Goal: Contribute content: Contribute content

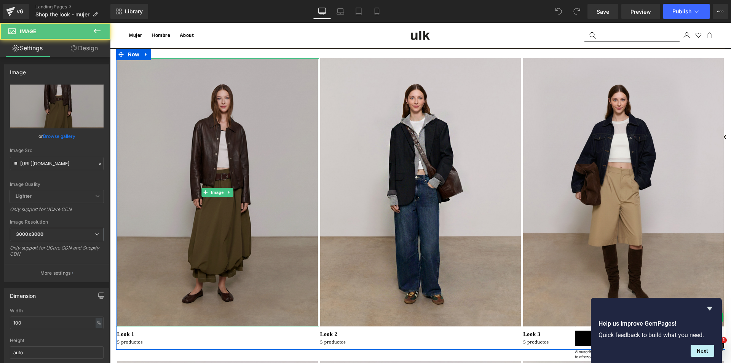
click at [269, 251] on img at bounding box center [217, 192] width 203 height 268
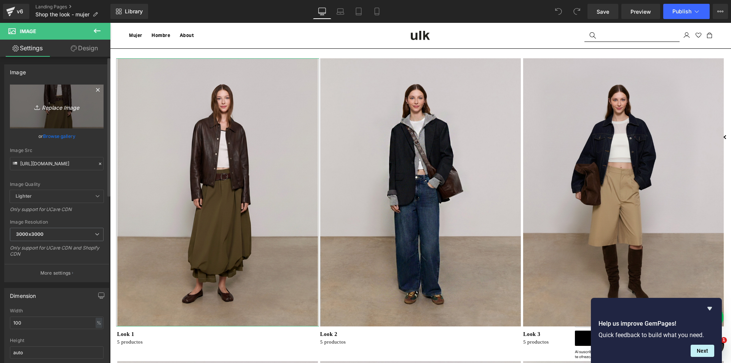
click at [57, 105] on icon "Replace Image" at bounding box center [56, 107] width 61 height 10
type input "C:\fakepath\6_2e1d6941-ebe1-4f87-ad3e-aaff16fea8a3.jpg"
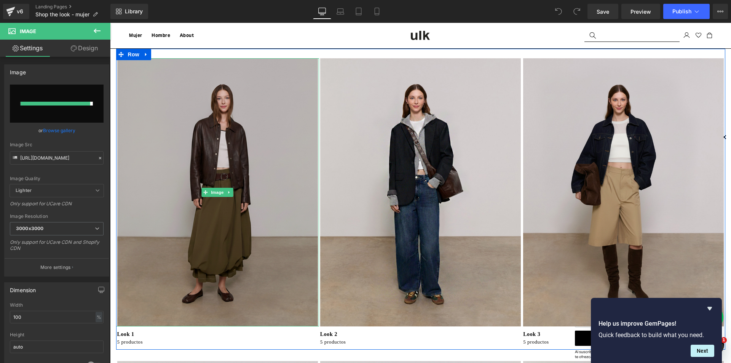
type input "[URL][DOMAIN_NAME]"
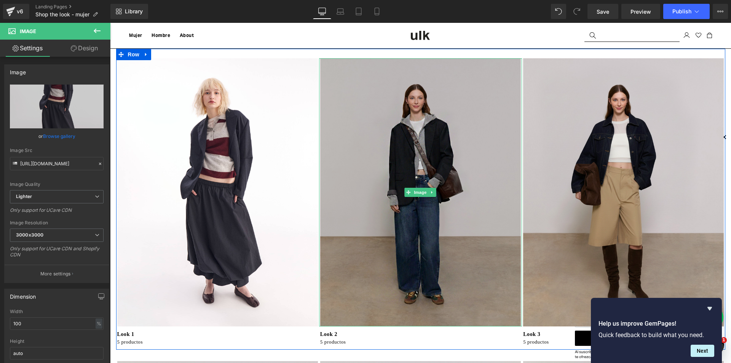
click at [413, 264] on img at bounding box center [420, 192] width 203 height 268
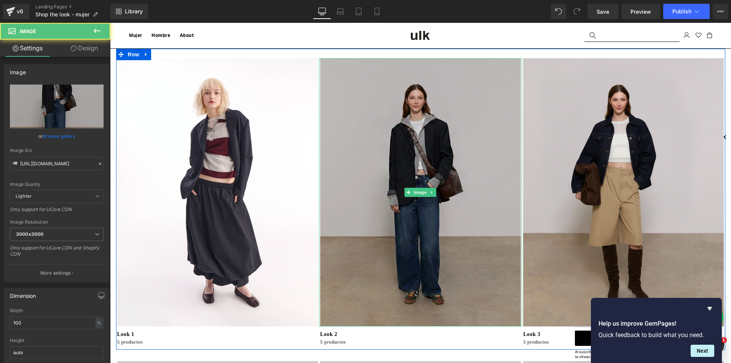
click at [404, 146] on img at bounding box center [420, 192] width 203 height 268
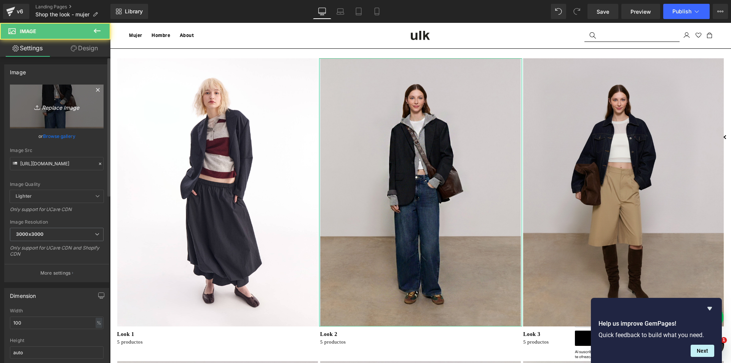
click at [62, 97] on link "Replace Image" at bounding box center [57, 106] width 94 height 44
type input "C:\fakepath\1_5815126f-cd50-4293-be99-283ecf031ab2.jpg"
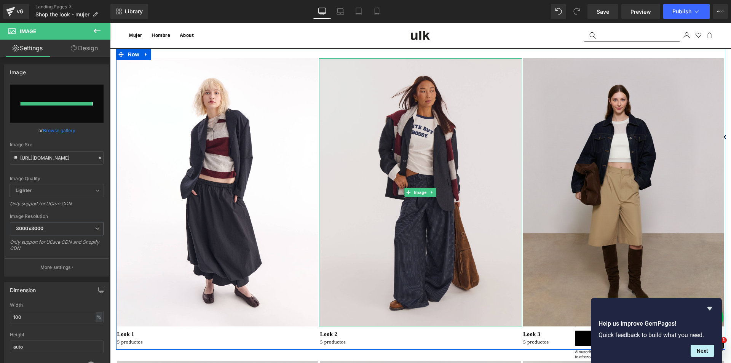
type input "[URL][DOMAIN_NAME]"
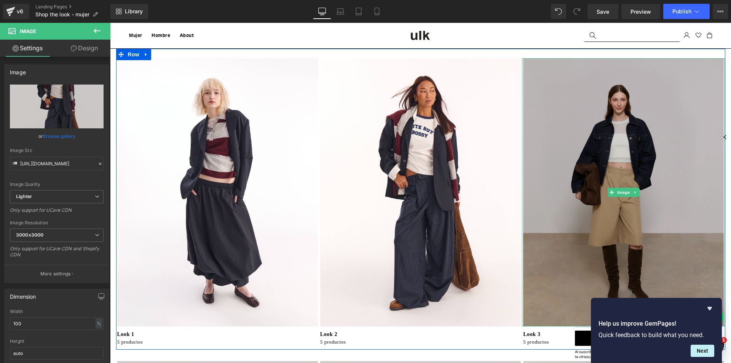
click at [590, 188] on img at bounding box center [623, 192] width 203 height 268
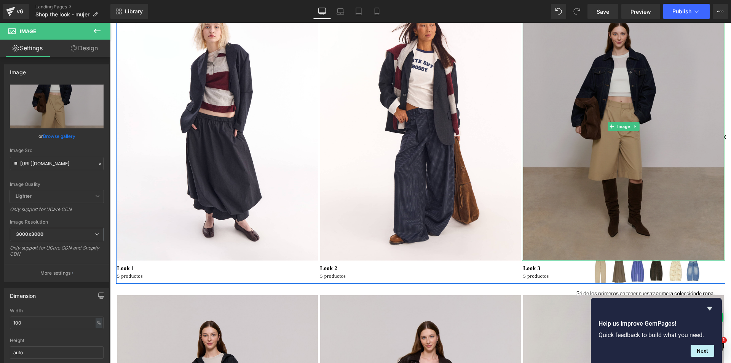
scroll to position [76, 0]
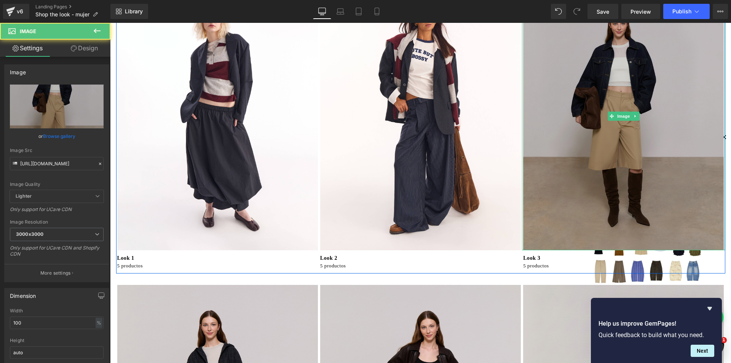
click at [551, 198] on img at bounding box center [623, 116] width 203 height 268
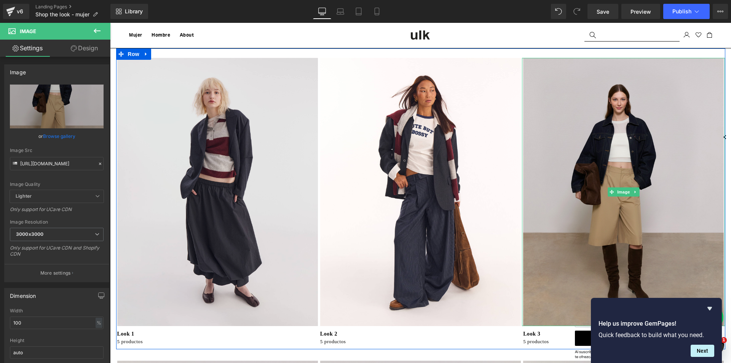
scroll to position [0, 0]
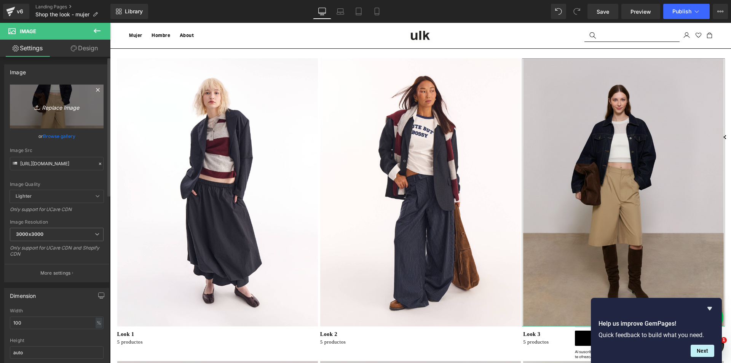
click at [44, 108] on icon "Replace Image" at bounding box center [56, 107] width 61 height 10
type input "C:\fakepath\4_36f520fa-172d-4d7f-a127-2a690ff1f706.jpg"
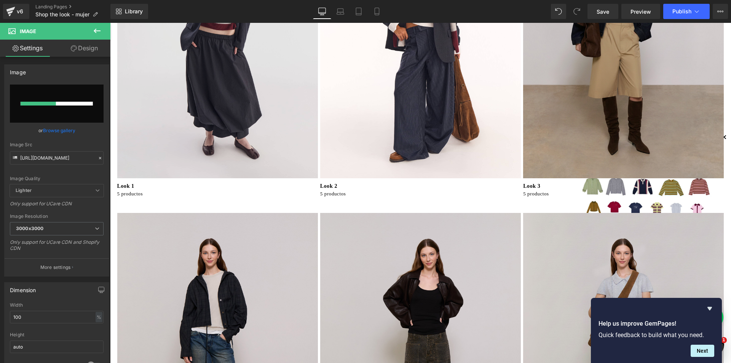
scroll to position [190, 0]
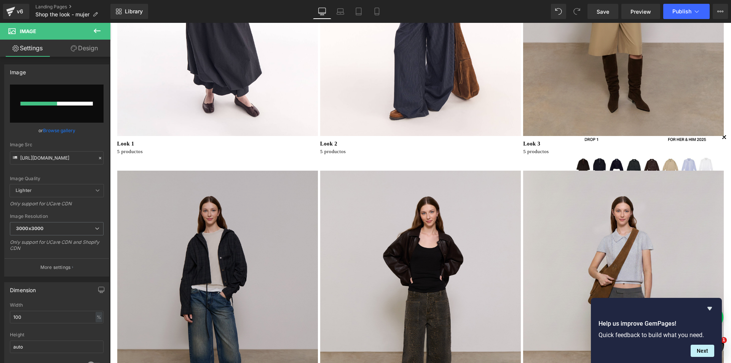
click at [238, 228] on img at bounding box center [217, 304] width 203 height 268
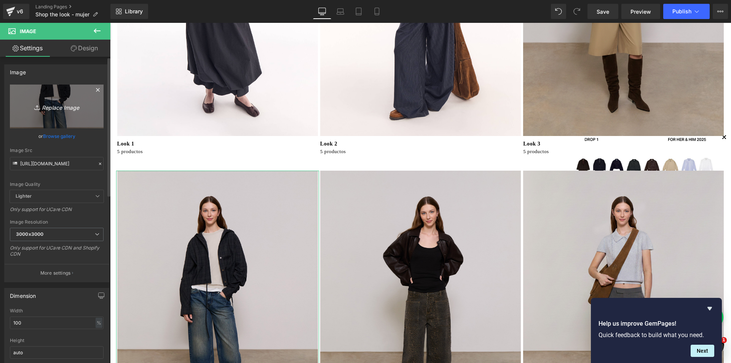
click at [51, 111] on link "Replace Image" at bounding box center [57, 106] width 94 height 44
type input "C:\fakepath\11_3eeb25cb-232a-4b74-818d-aa8564b9f866.jpg"
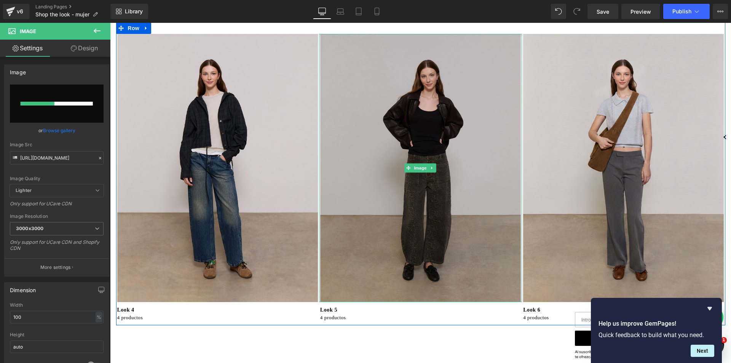
scroll to position [343, 0]
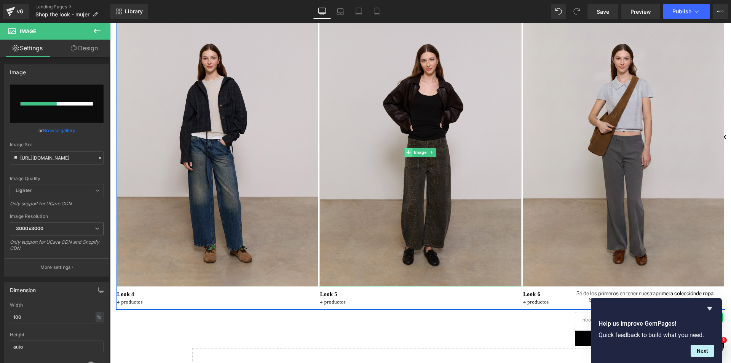
click at [408, 151] on span at bounding box center [409, 152] width 8 height 9
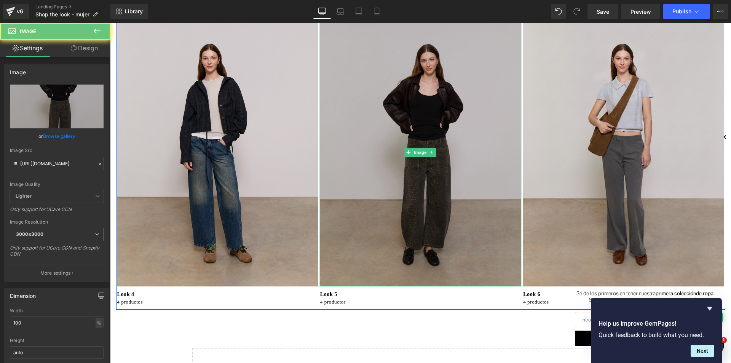
click at [383, 172] on img at bounding box center [420, 152] width 203 height 268
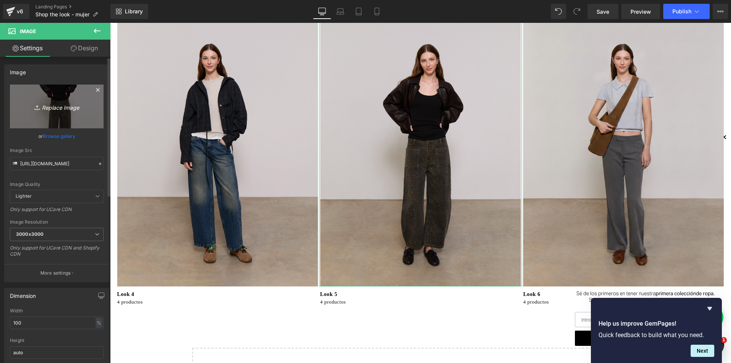
click at [54, 107] on icon "Replace Image" at bounding box center [56, 107] width 61 height 10
type input "C:\fakepath\5_2a20fea9-a6c4-49b7-9f0e-6d8b486ceda3.jpg"
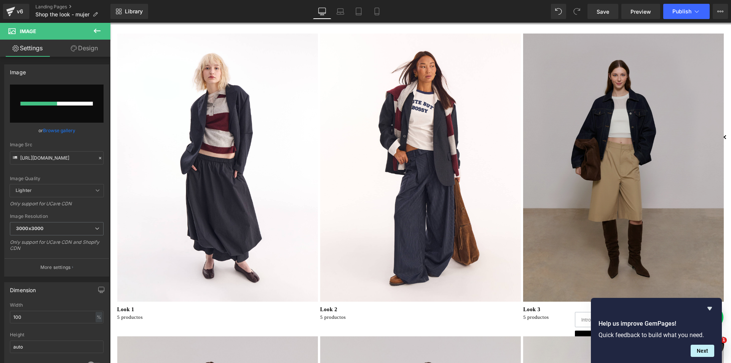
scroll to position [38, 0]
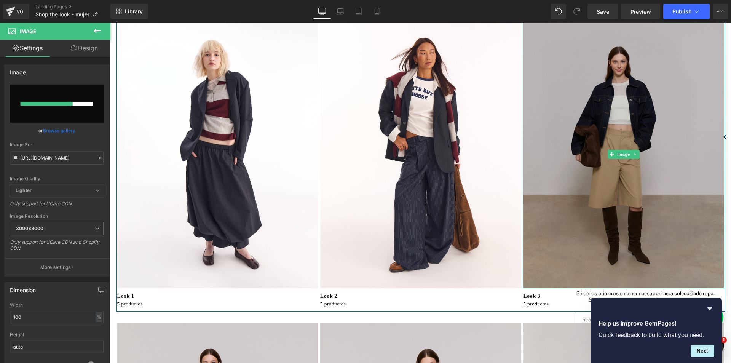
click at [542, 244] on img at bounding box center [623, 154] width 203 height 268
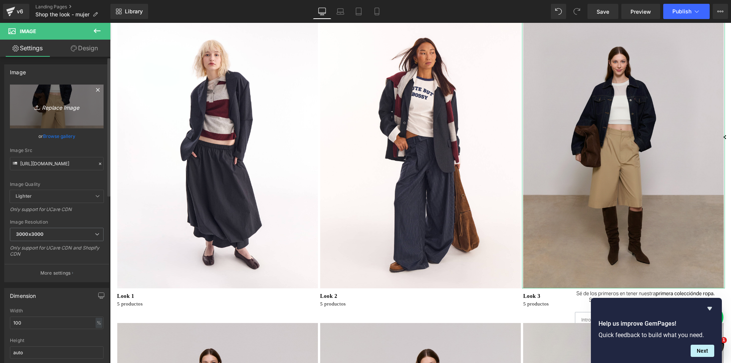
click at [49, 106] on icon "Replace Image" at bounding box center [56, 107] width 61 height 10
type input "C:\fakepath\11_3eeb25cb-232a-4b74-818d-aa8564b9f866.jpg"
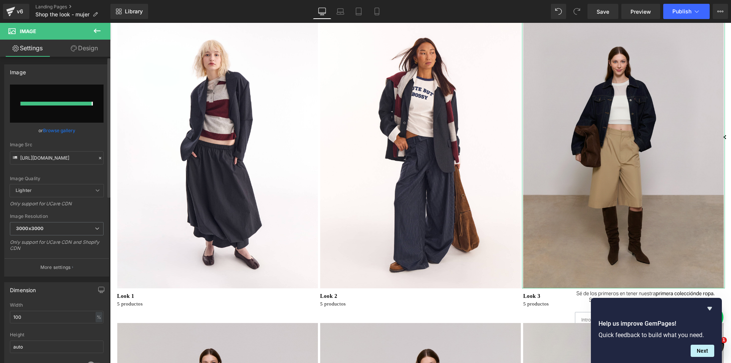
type input "[URL][DOMAIN_NAME]"
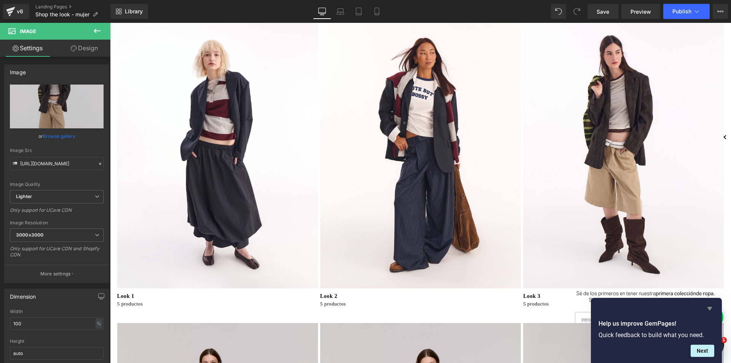
click at [709, 310] on icon "Hide survey" at bounding box center [709, 308] width 9 height 9
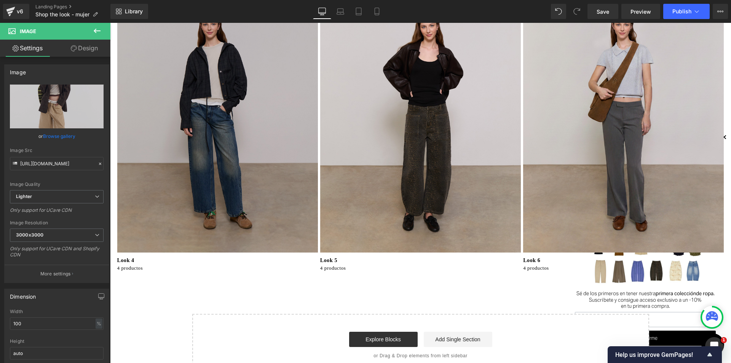
scroll to position [381, 0]
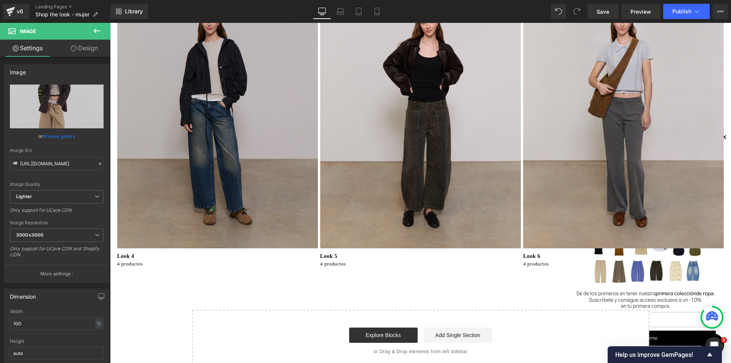
click at [226, 197] on img at bounding box center [217, 114] width 203 height 268
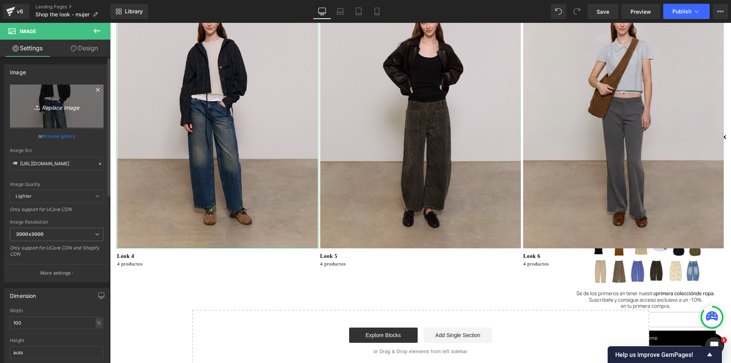
click at [43, 104] on icon "Replace Image" at bounding box center [56, 107] width 61 height 10
type input "C:\fakepath\4_36f520fa-172d-4d7f-a127-2a690ff1f706.jpg"
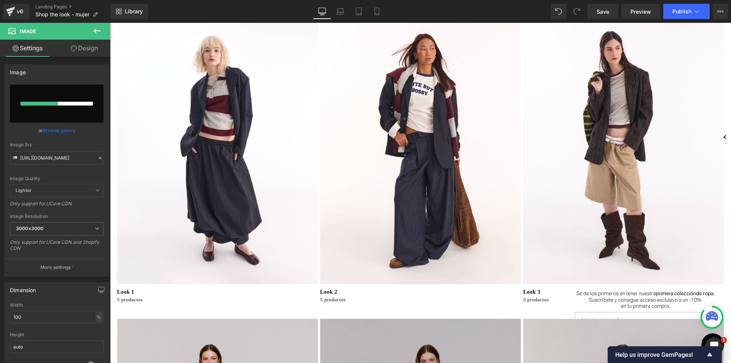
scroll to position [38, 0]
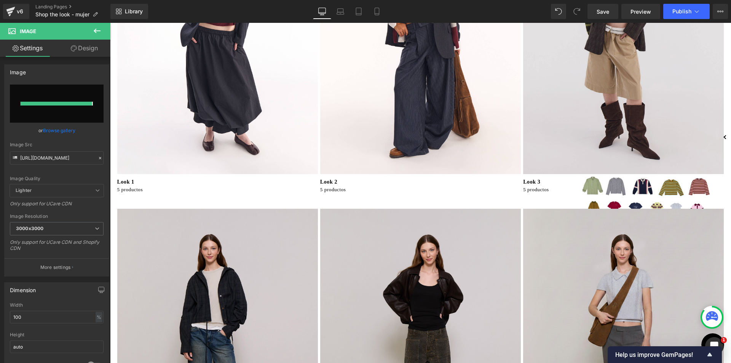
type input "[URL][DOMAIN_NAME]"
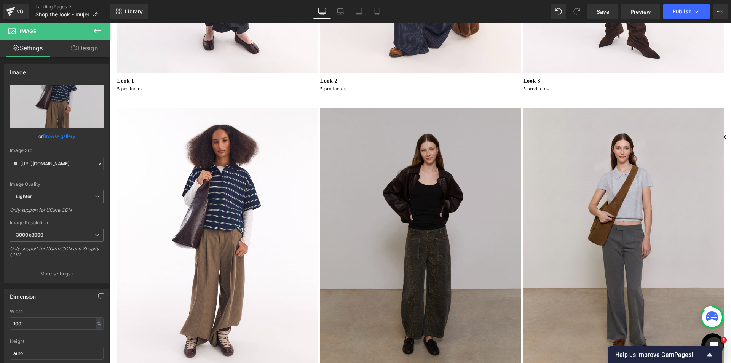
scroll to position [266, 0]
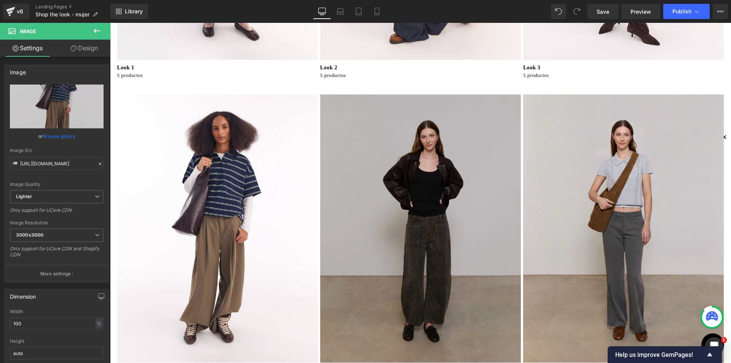
click at [429, 269] on img at bounding box center [420, 228] width 203 height 268
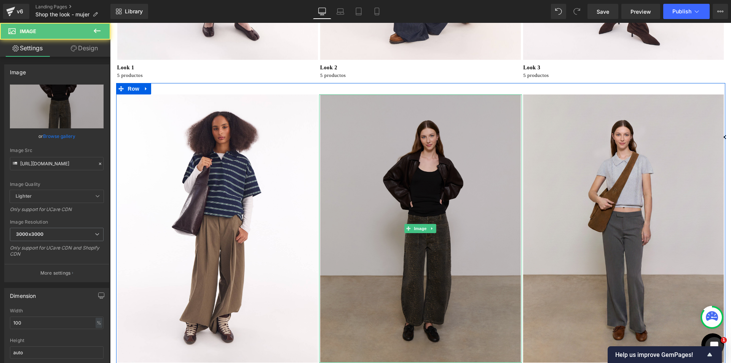
click at [429, 269] on img at bounding box center [420, 228] width 203 height 268
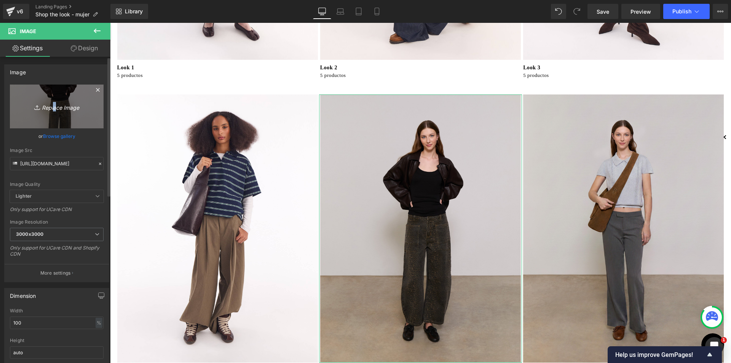
click at [53, 107] on icon "Replace Image" at bounding box center [56, 107] width 61 height 10
type input "C:\fakepath\2_a0aeee2c-32c8-446e-aed1-ce0ddbee01f4.jpg"
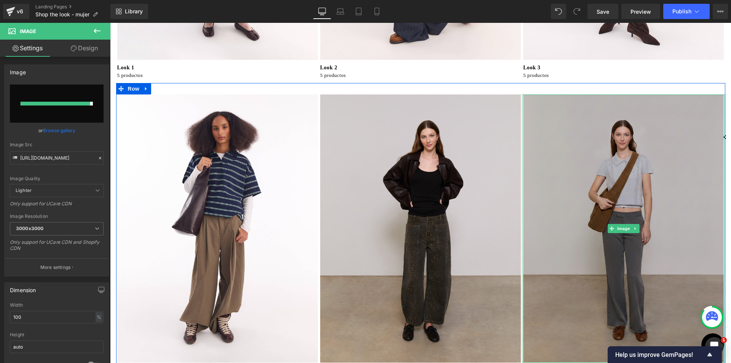
type input "[URL][DOMAIN_NAME]"
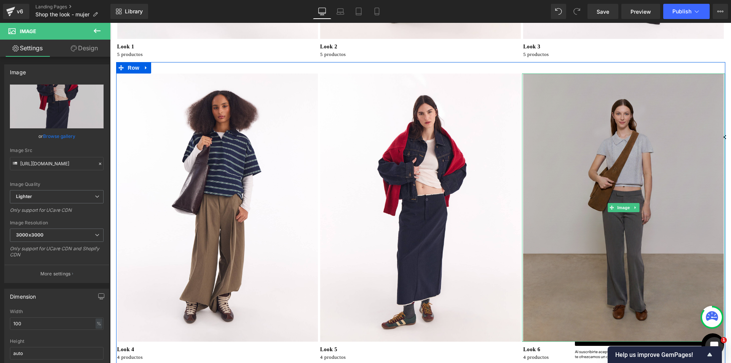
scroll to position [304, 0]
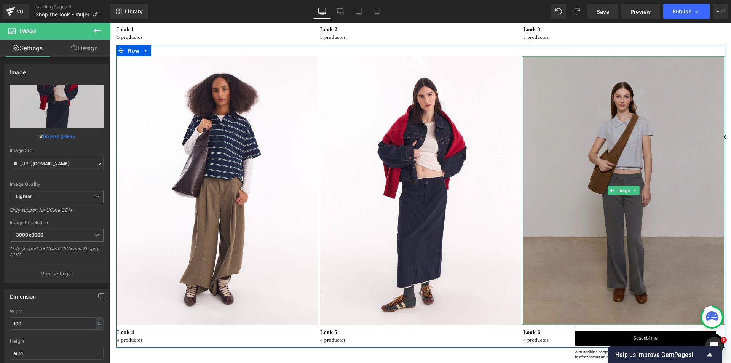
click at [596, 253] on img at bounding box center [623, 190] width 203 height 268
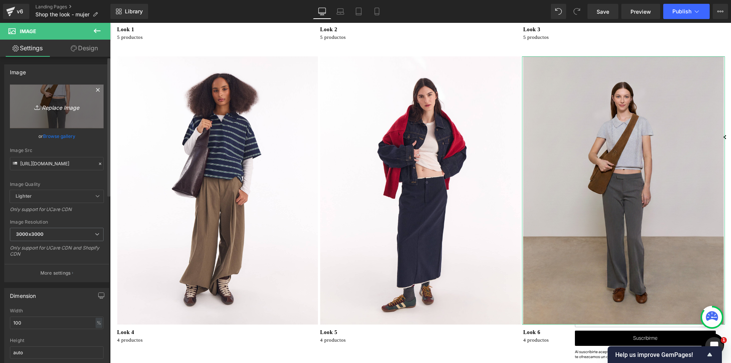
click at [56, 105] on icon "Replace Image" at bounding box center [56, 107] width 61 height 10
type input "C:\fakepath\5_2a20fea9-a6c4-49b7-9f0e-6d8b486ceda3.jpg"
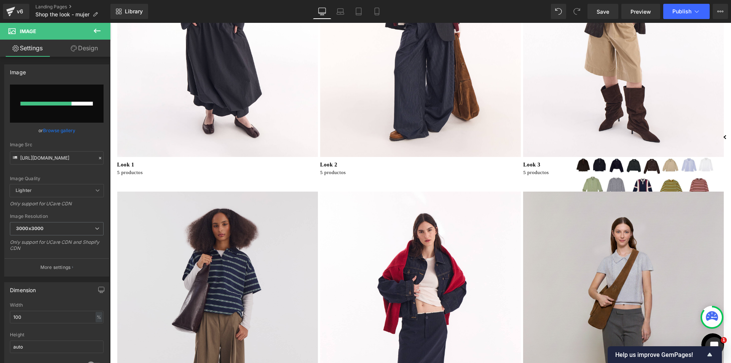
scroll to position [190, 0]
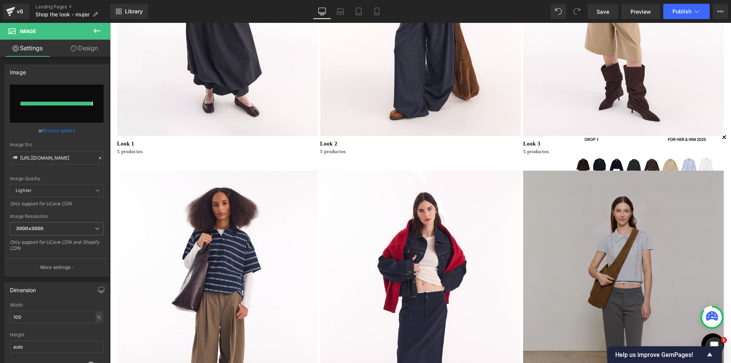
type input "[URL][DOMAIN_NAME]"
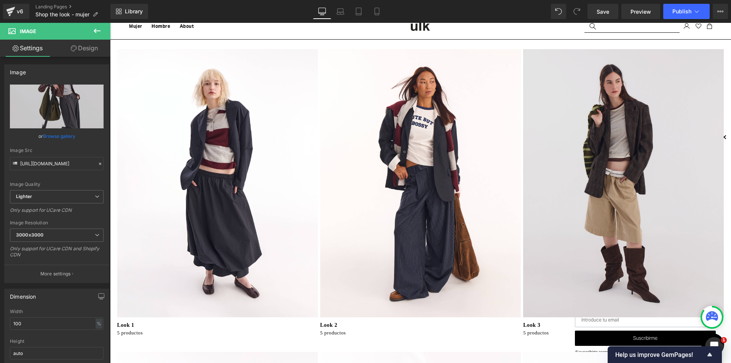
scroll to position [0, 0]
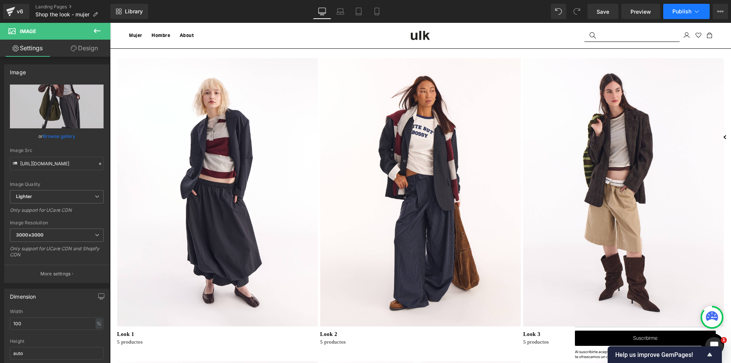
click at [677, 12] on span "Publish" at bounding box center [681, 11] width 19 height 6
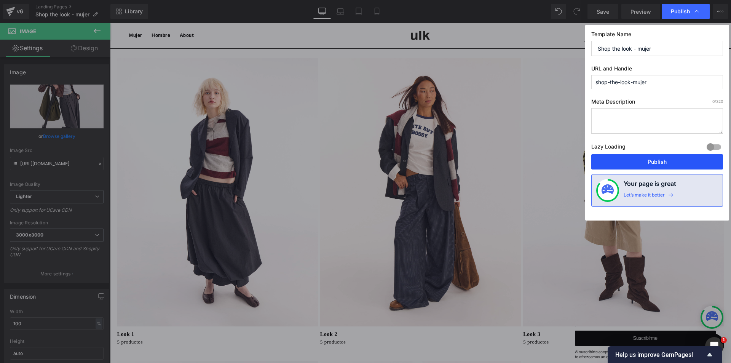
click at [669, 163] on button "Publish" at bounding box center [657, 161] width 132 height 15
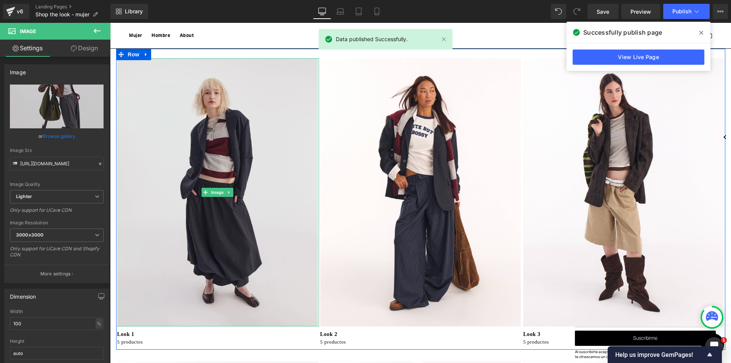
click at [215, 231] on img at bounding box center [217, 192] width 203 height 268
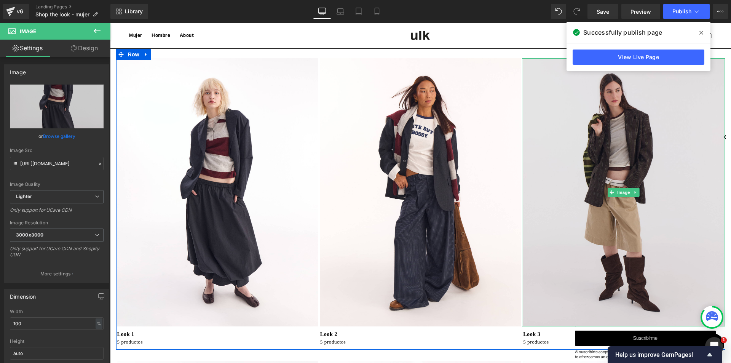
click at [616, 124] on img at bounding box center [623, 192] width 203 height 268
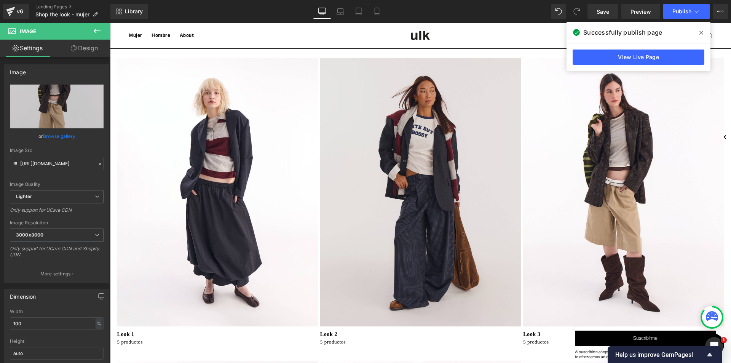
scroll to position [304, 0]
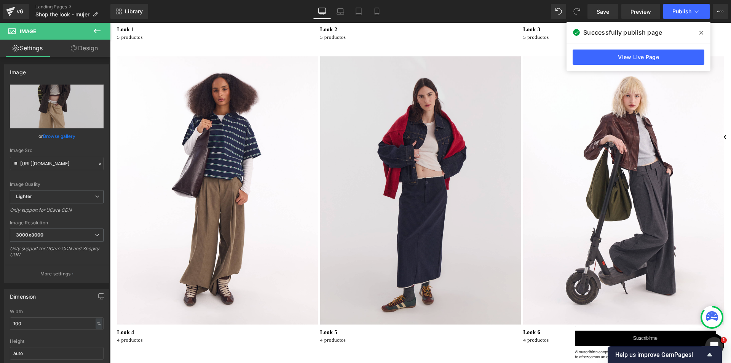
click at [437, 203] on img at bounding box center [420, 190] width 203 height 268
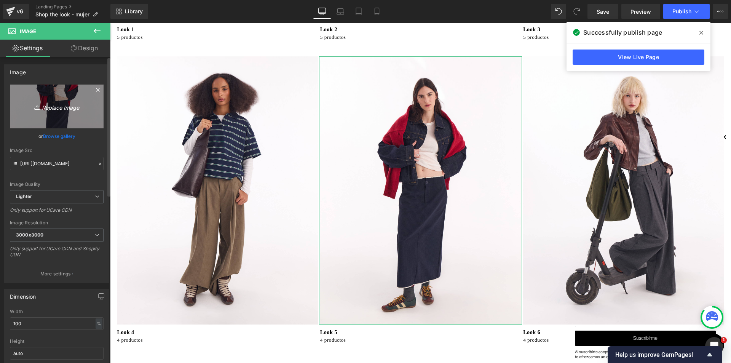
click at [51, 104] on icon "Replace Image" at bounding box center [56, 107] width 61 height 10
type input "C:\fakepath\9_068377cf-343e-42f2-aa20-19bd5f0605c5.jpg"
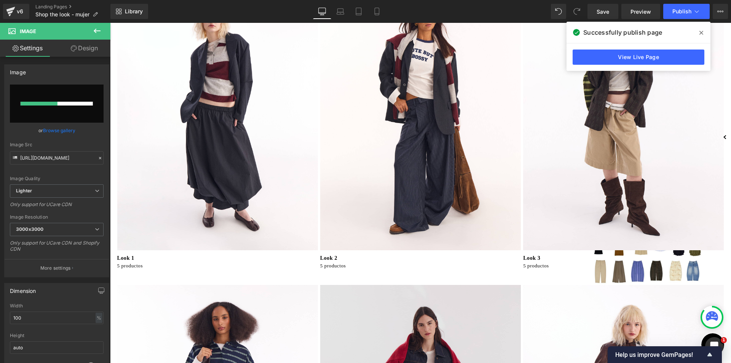
scroll to position [0, 0]
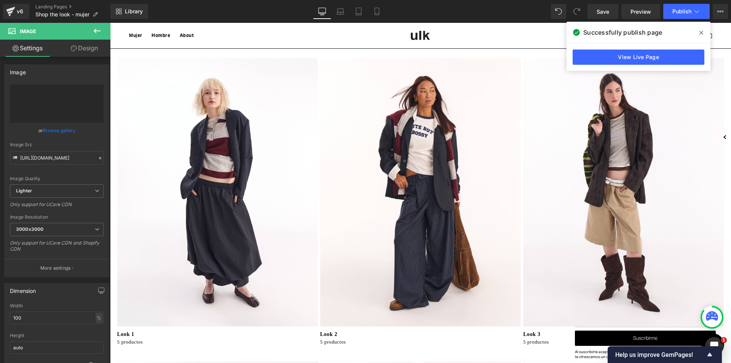
type input "[URL][DOMAIN_NAME]"
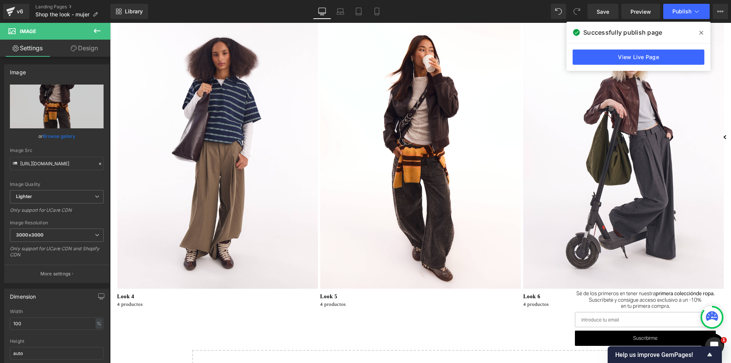
scroll to position [343, 0]
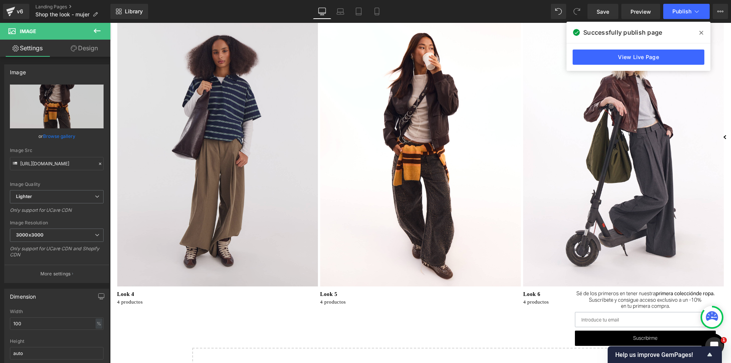
click at [250, 222] on img at bounding box center [217, 152] width 203 height 268
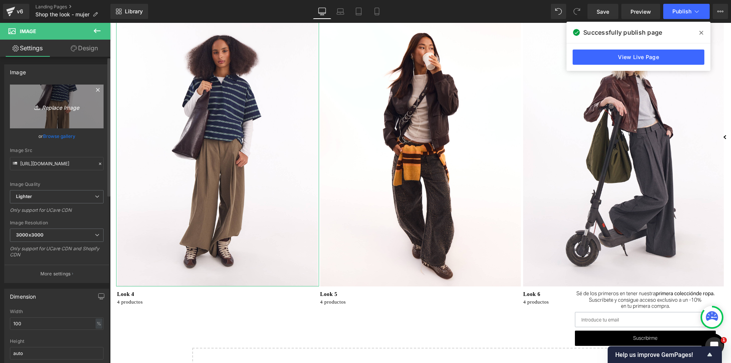
click at [61, 108] on icon "Replace Image" at bounding box center [56, 107] width 61 height 10
type input "C:\fakepath\10_a01819ec-2a24-4f41-b15f-c5349ee87ed6.jpg"
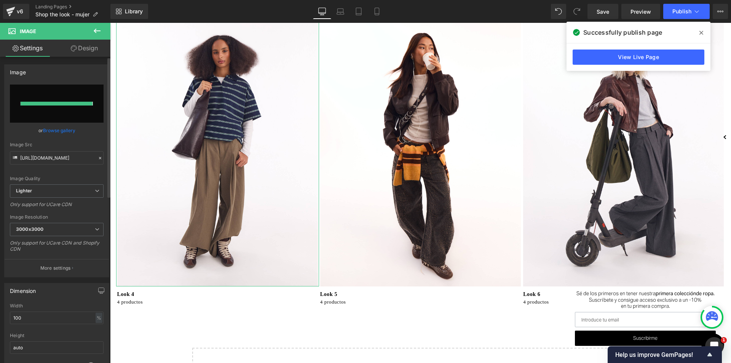
type input "[URL][DOMAIN_NAME]"
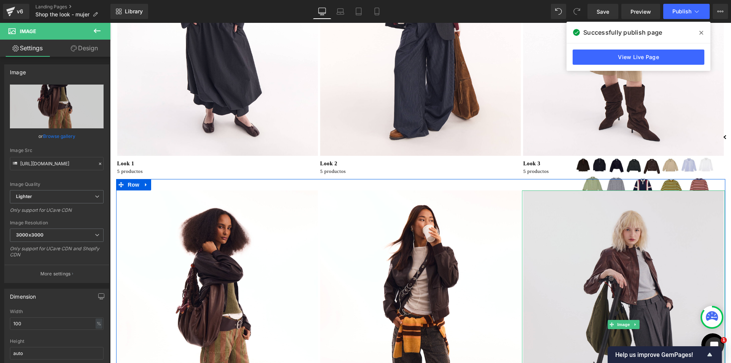
scroll to position [190, 0]
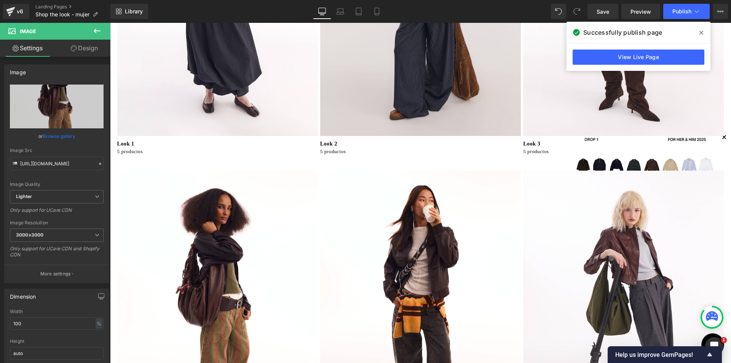
click at [469, 97] on img at bounding box center [420, 2] width 203 height 268
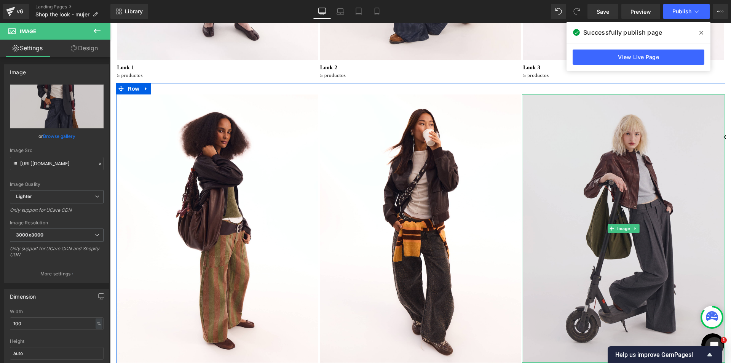
scroll to position [38, 0]
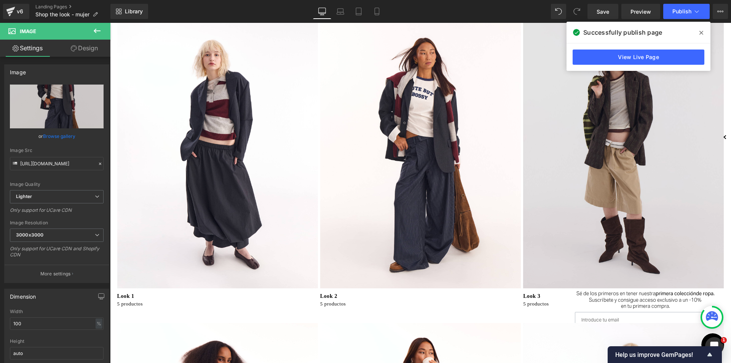
click at [657, 233] on img at bounding box center [623, 154] width 203 height 268
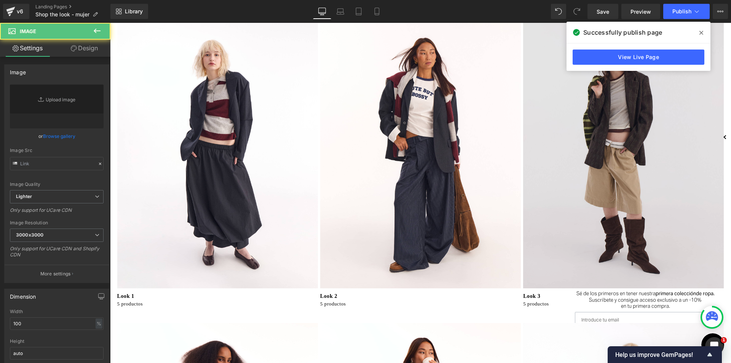
type input "[URL][DOMAIN_NAME]"
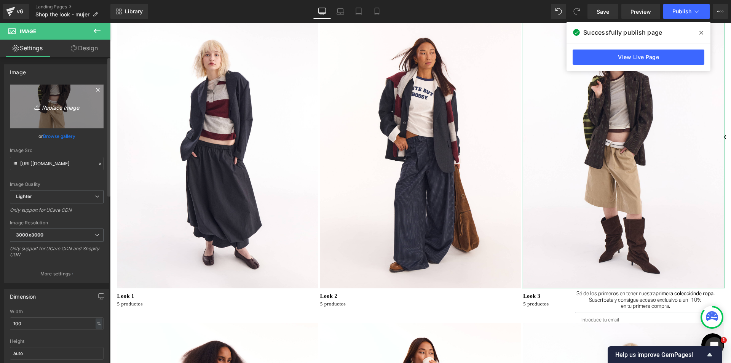
click at [53, 106] on icon "Replace Image" at bounding box center [56, 107] width 61 height 10
type input "C:\fakepath\10_a01819ec-2a24-4f41-b15f-c5349ee87ed6.jpg"
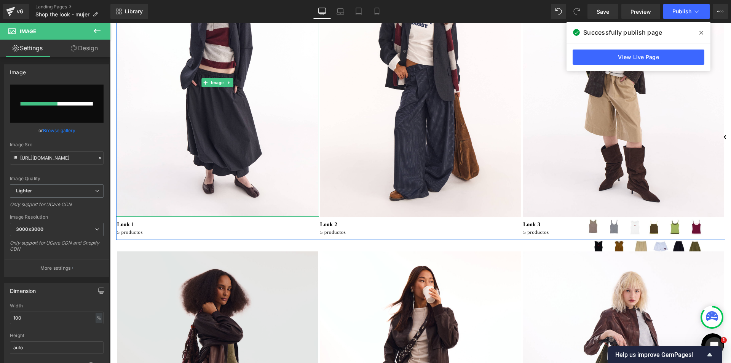
scroll to position [228, 0]
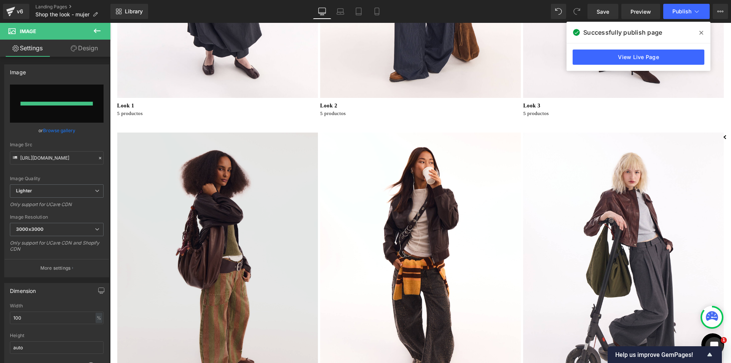
type input "[URL][DOMAIN_NAME]"
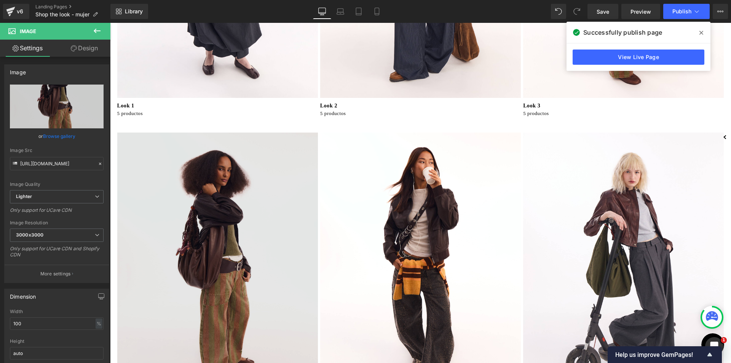
click at [275, 231] on img at bounding box center [217, 266] width 203 height 268
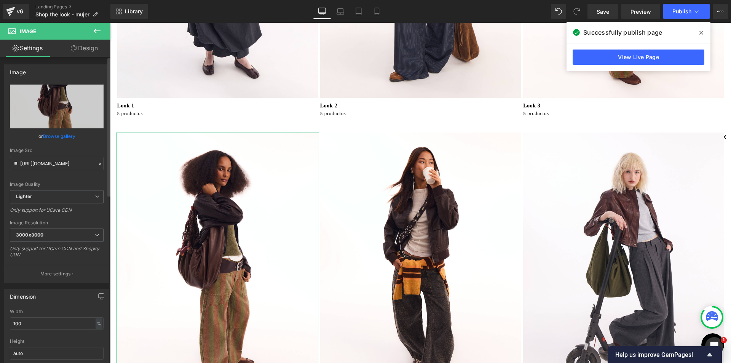
click at [57, 135] on link "Browse gallery" at bounding box center [59, 135] width 32 height 13
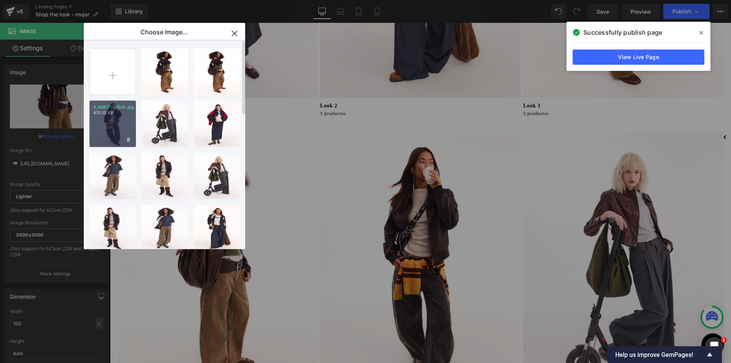
click at [118, 129] on div "9_06837...05c5.jpg 470.15 KB" at bounding box center [112, 123] width 46 height 46
type input "[URL][DOMAIN_NAME]"
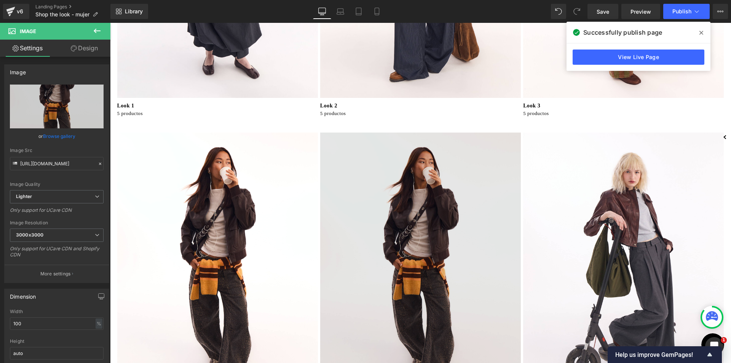
click at [440, 215] on img at bounding box center [420, 266] width 203 height 268
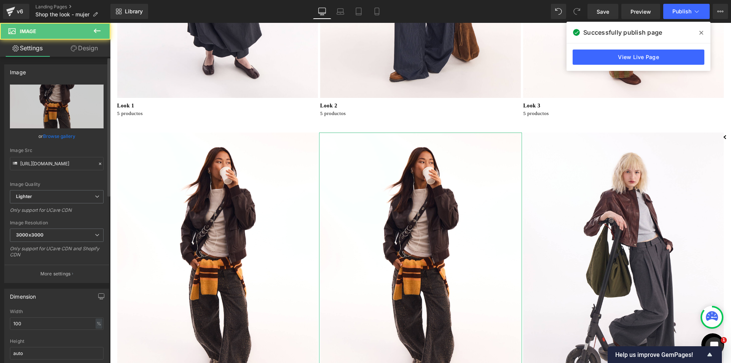
click at [71, 139] on link "Browse gallery" at bounding box center [59, 135] width 32 height 13
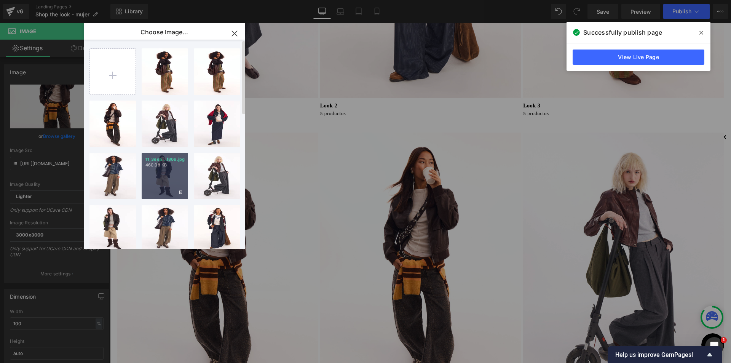
click at [171, 187] on div "11_3eeb...f866.jpg 460.08 KB" at bounding box center [165, 176] width 46 height 46
type input "[URL][DOMAIN_NAME]"
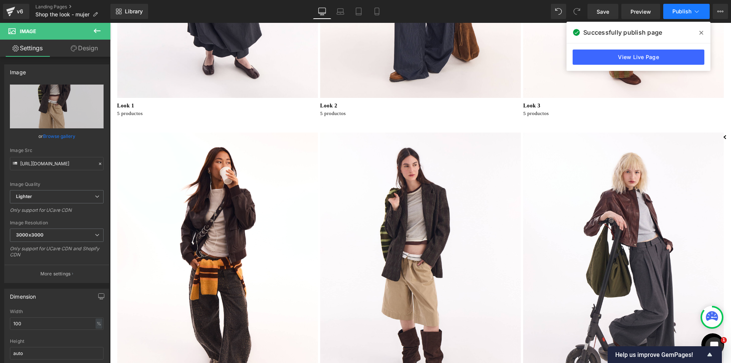
click at [683, 12] on span "Publish" at bounding box center [681, 11] width 19 height 6
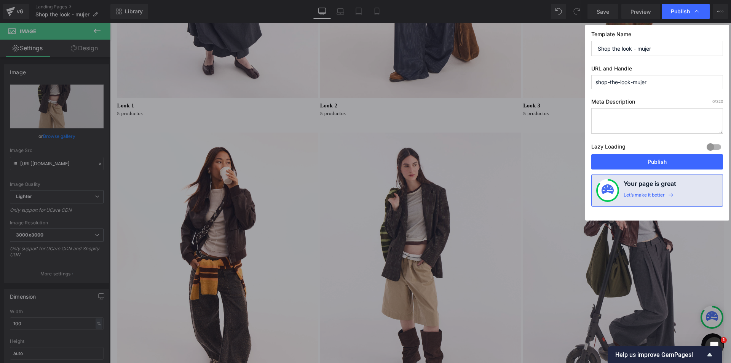
click at [668, 152] on div "Lazy Loading Build Upgrade plan to unlock" at bounding box center [657, 148] width 132 height 13
click at [671, 164] on button "Publish" at bounding box center [657, 161] width 132 height 15
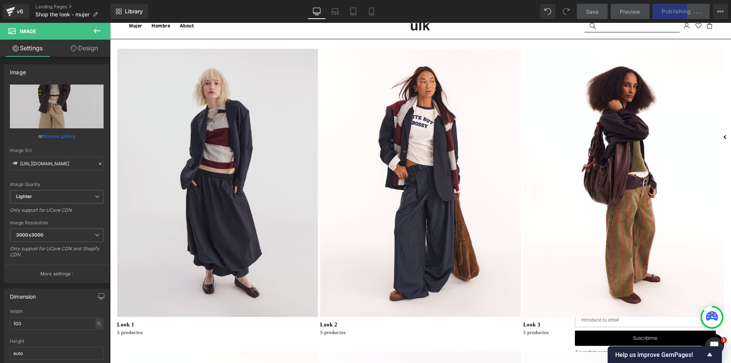
scroll to position [0, 0]
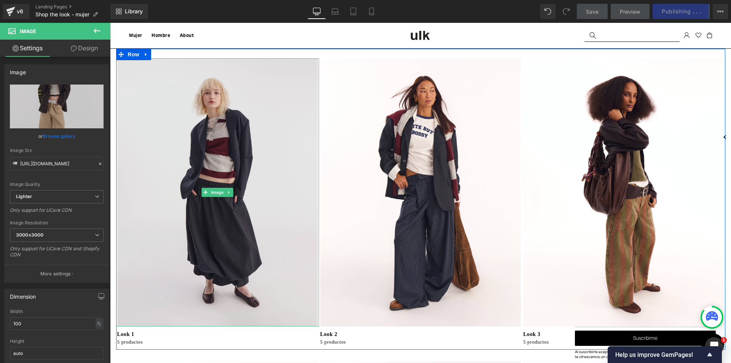
click at [264, 234] on img at bounding box center [217, 192] width 203 height 268
